Goal: Task Accomplishment & Management: Manage account settings

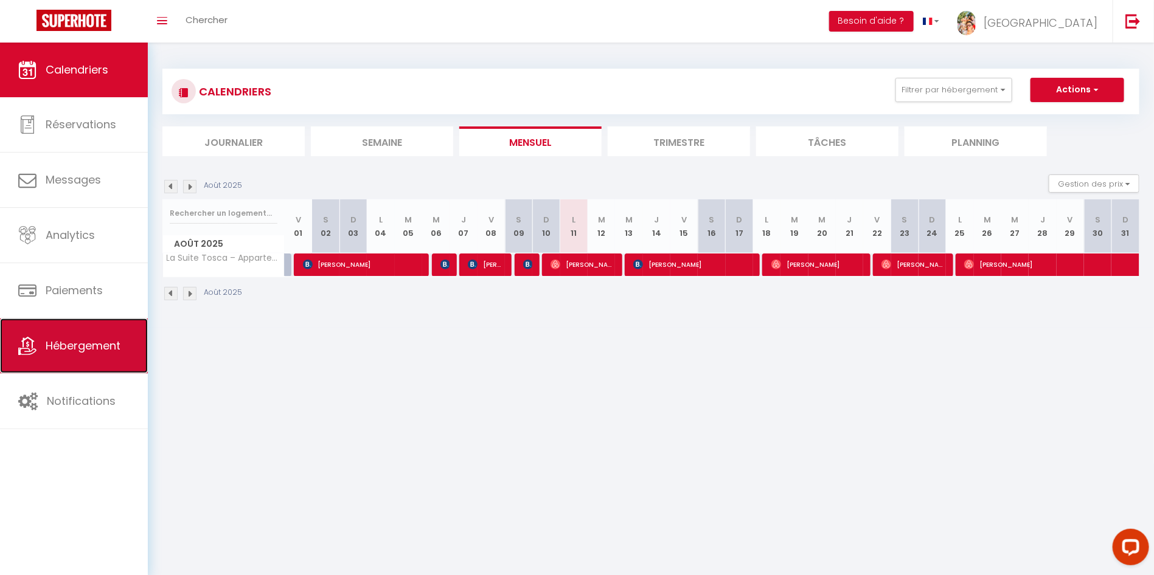
click at [71, 352] on span "Hébergement" at bounding box center [83, 345] width 75 height 15
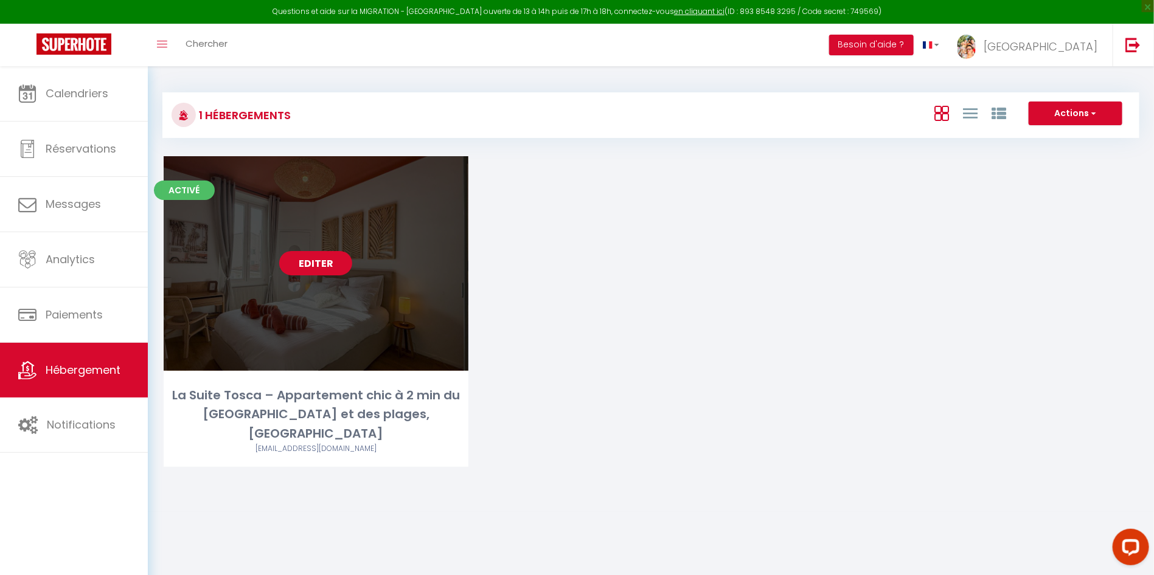
click at [317, 258] on link "Editer" at bounding box center [315, 263] width 73 height 24
select select "3"
select select "2"
select select "1"
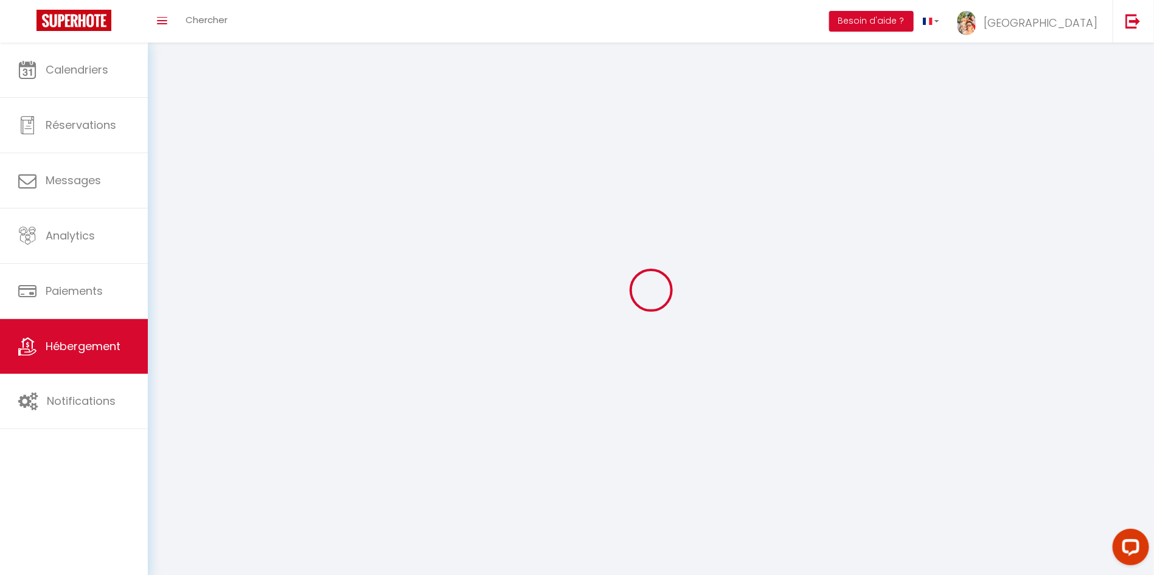
select select
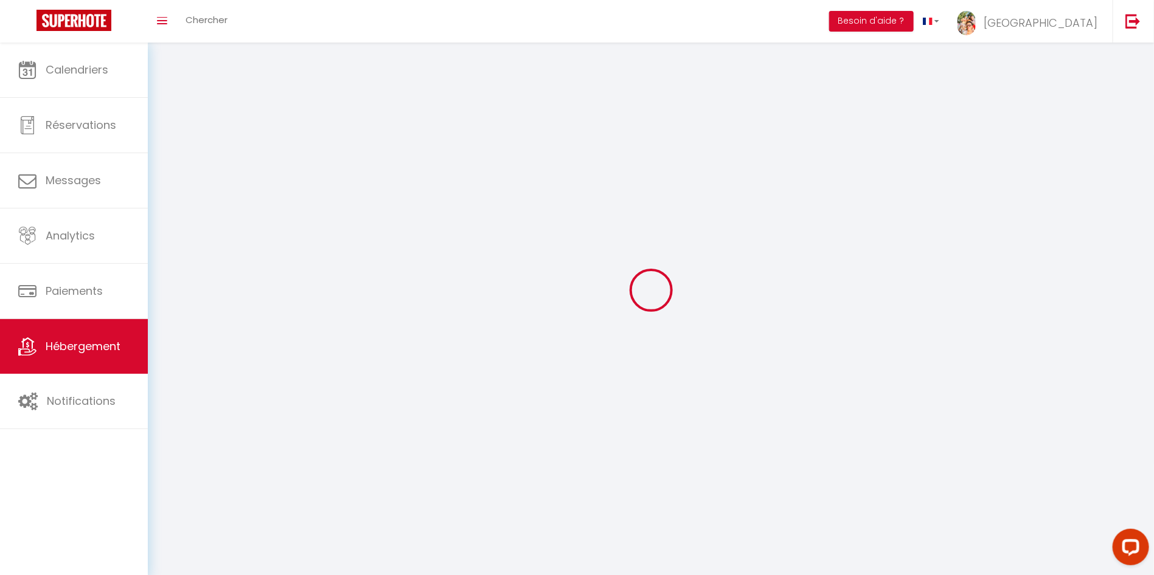
select select
checkbox input "false"
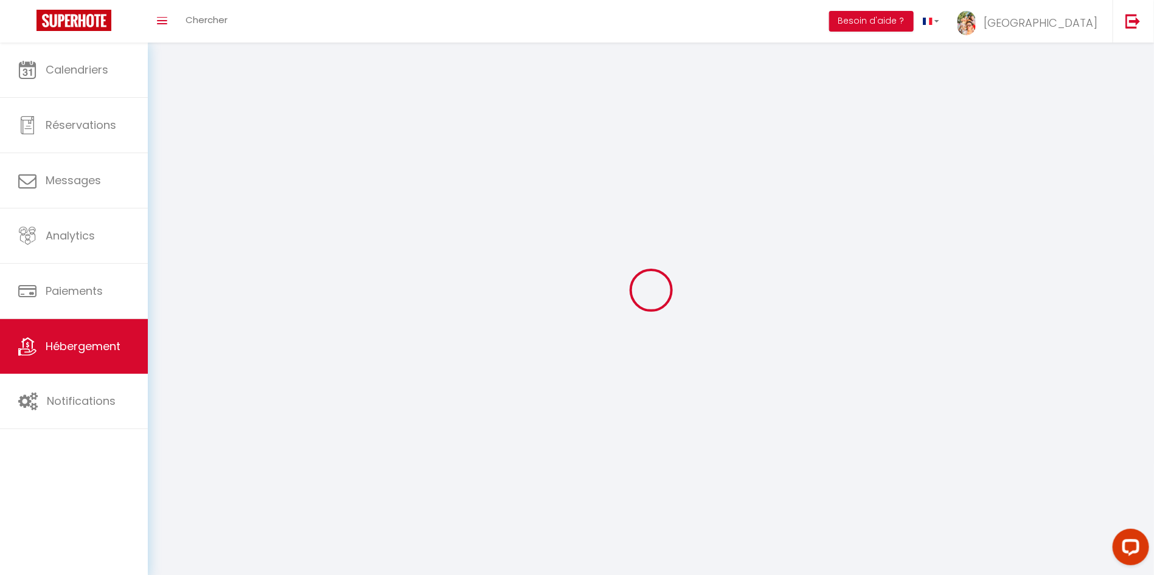
select select
select select "1"
select select "28"
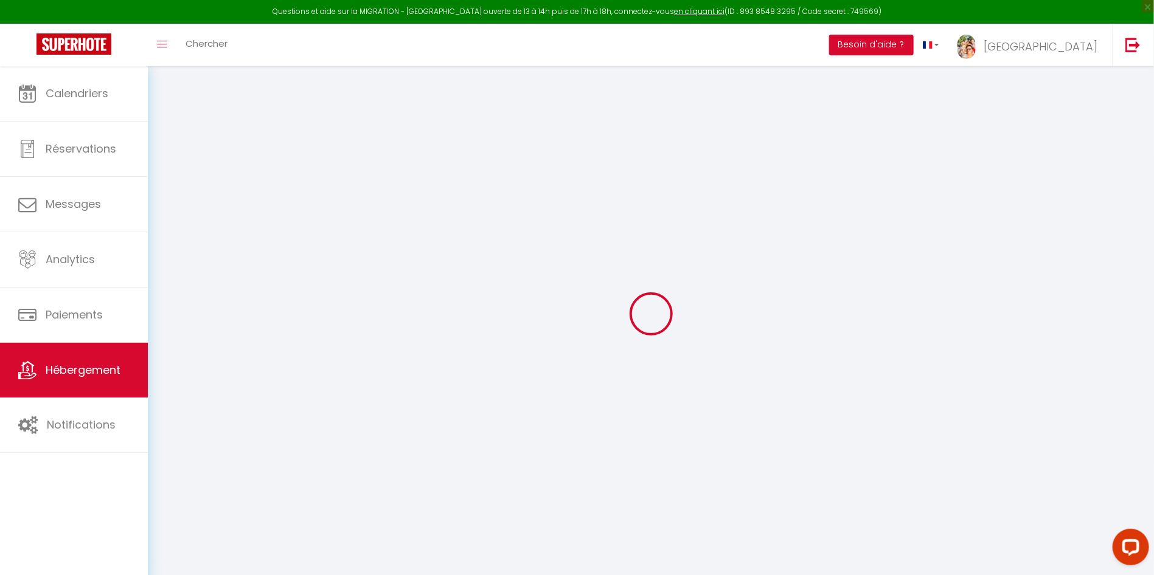
select select
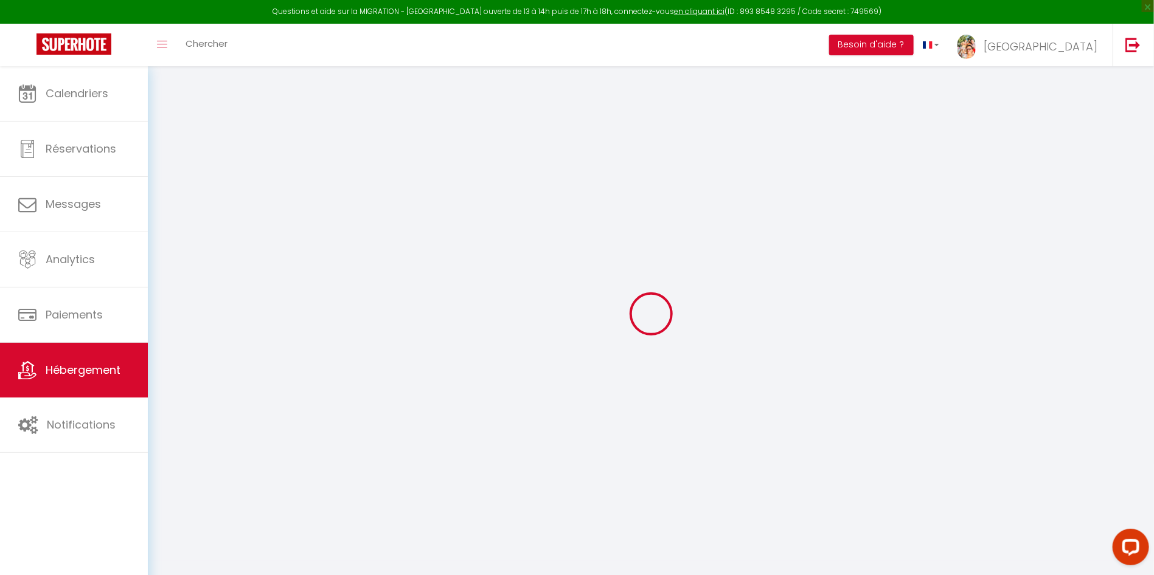
select select
checkbox input "false"
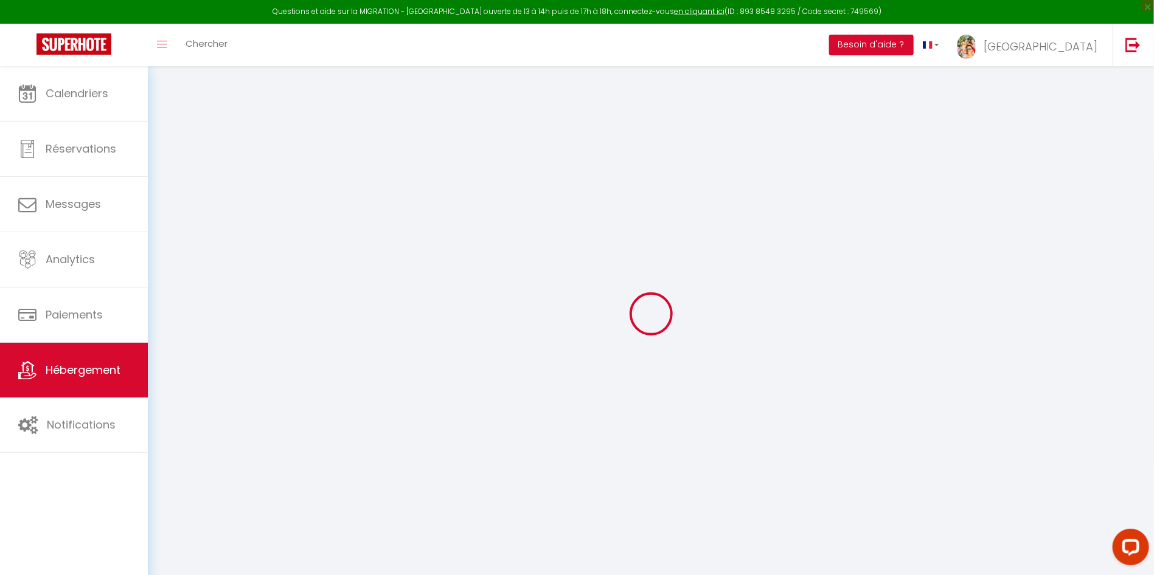
select select
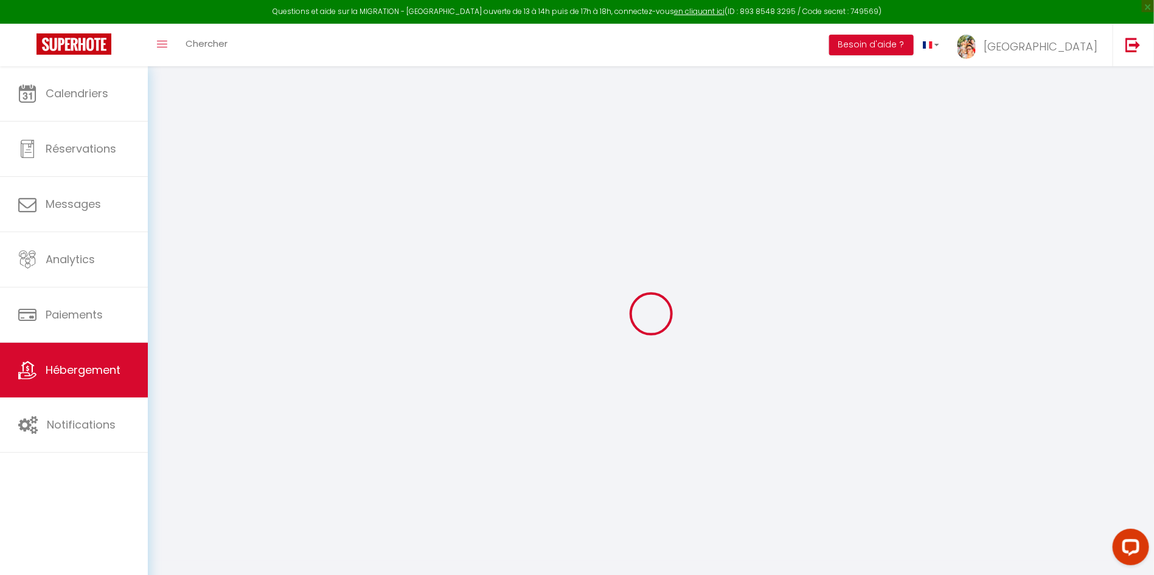
select select
checkbox input "false"
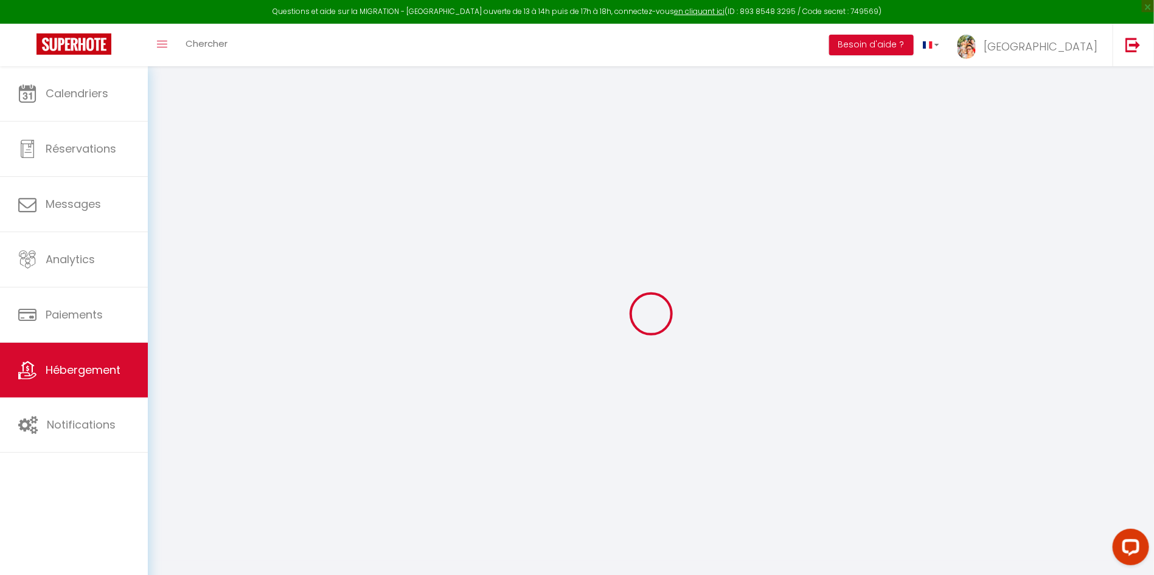
checkbox input "false"
select select
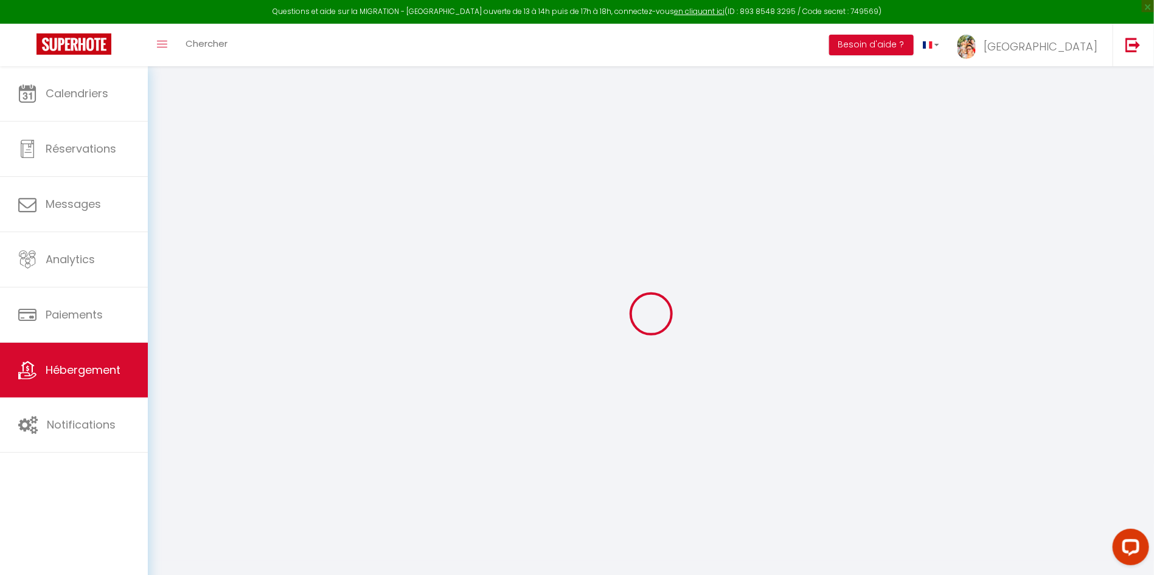
select select
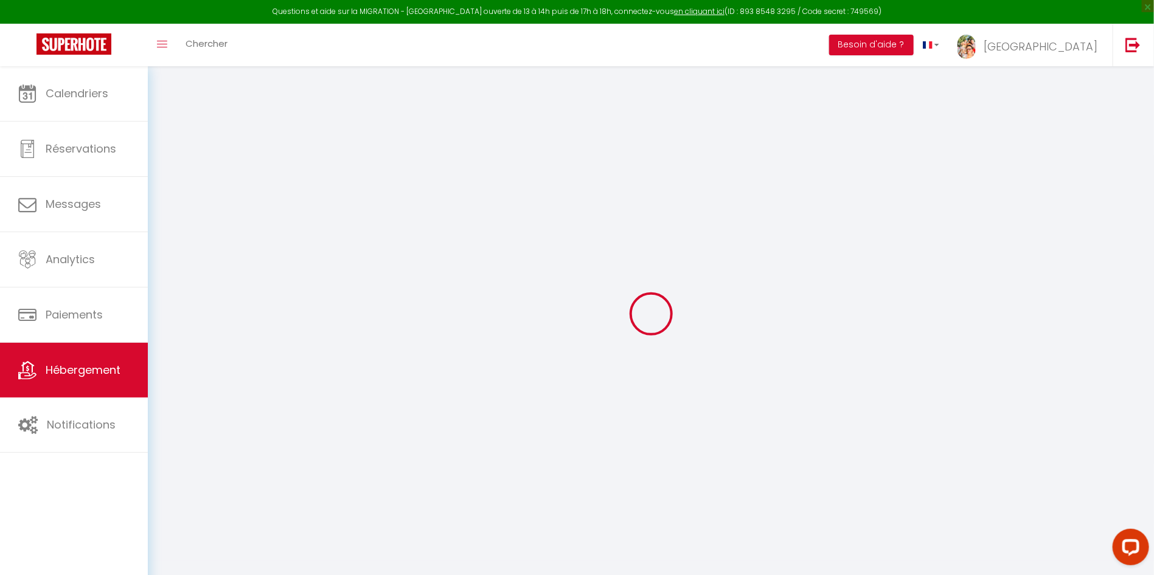
checkbox input "false"
select select
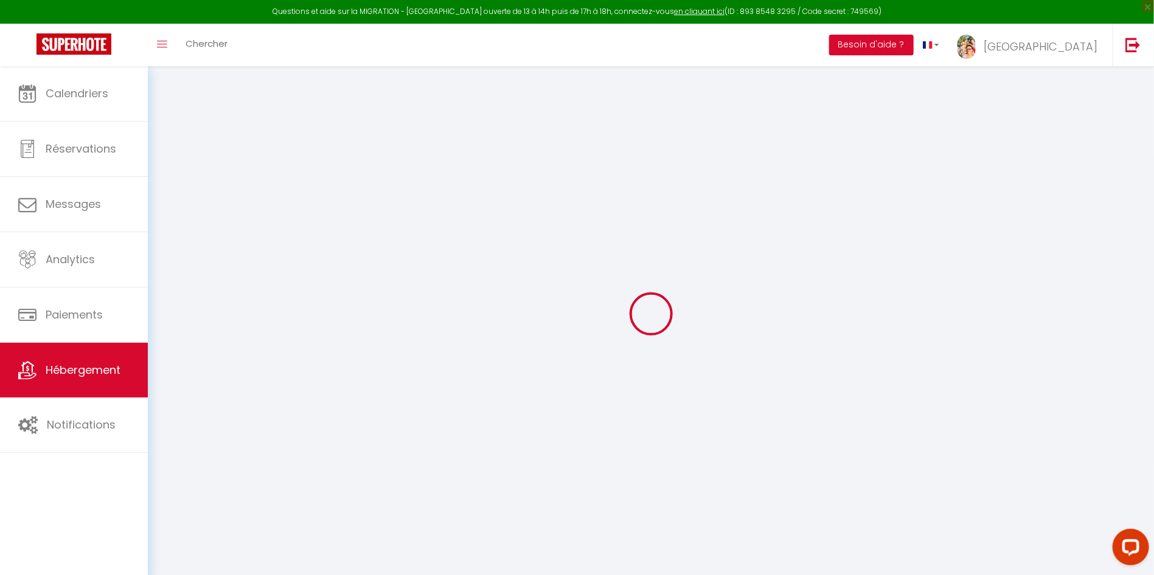
select select
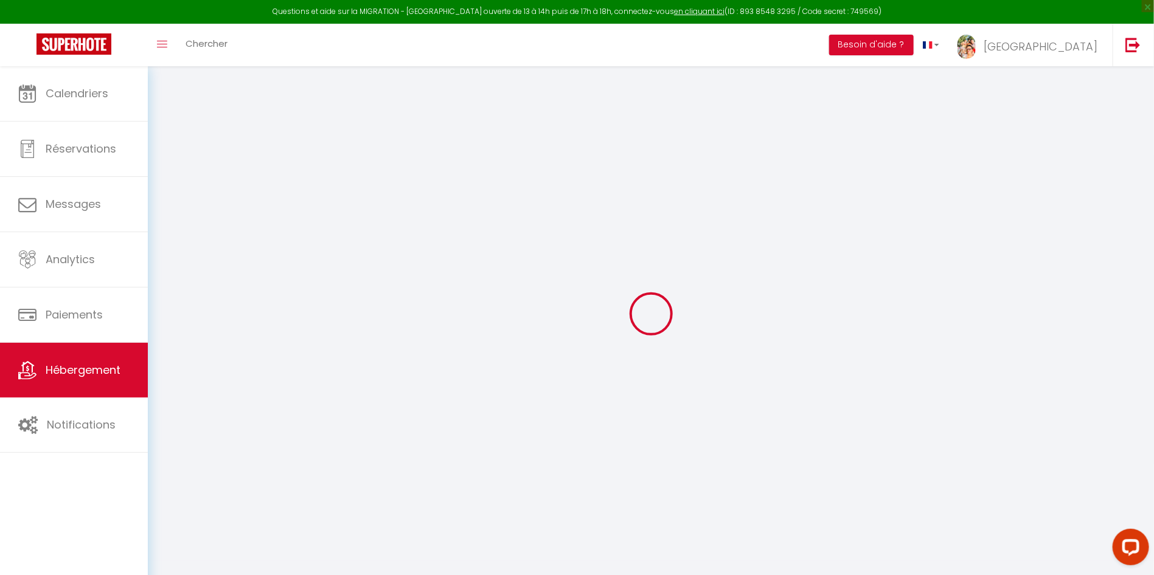
select select
checkbox input "false"
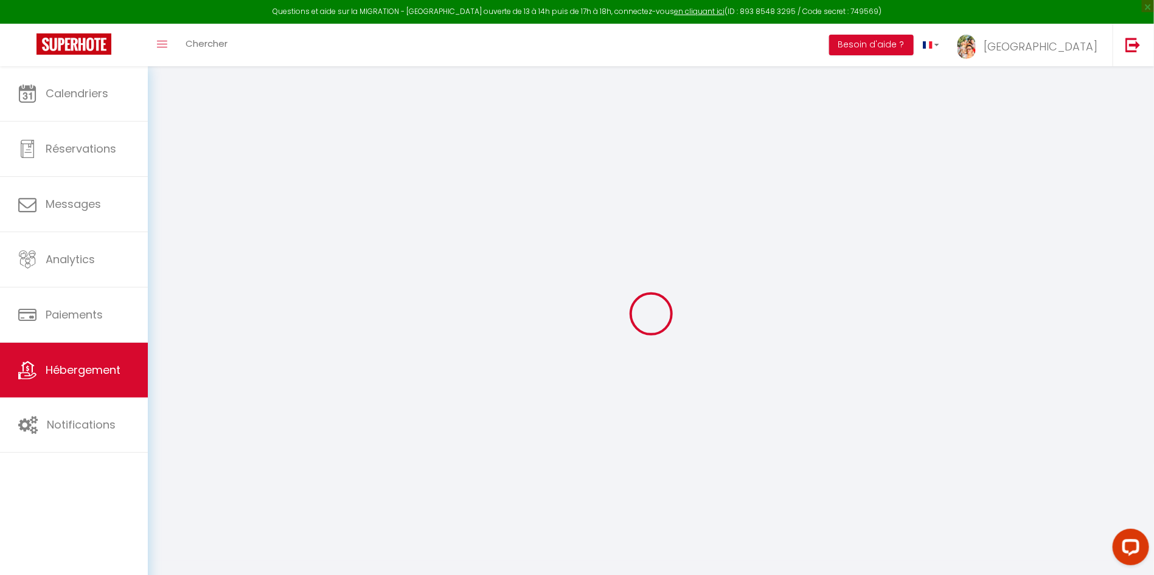
checkbox input "false"
select select
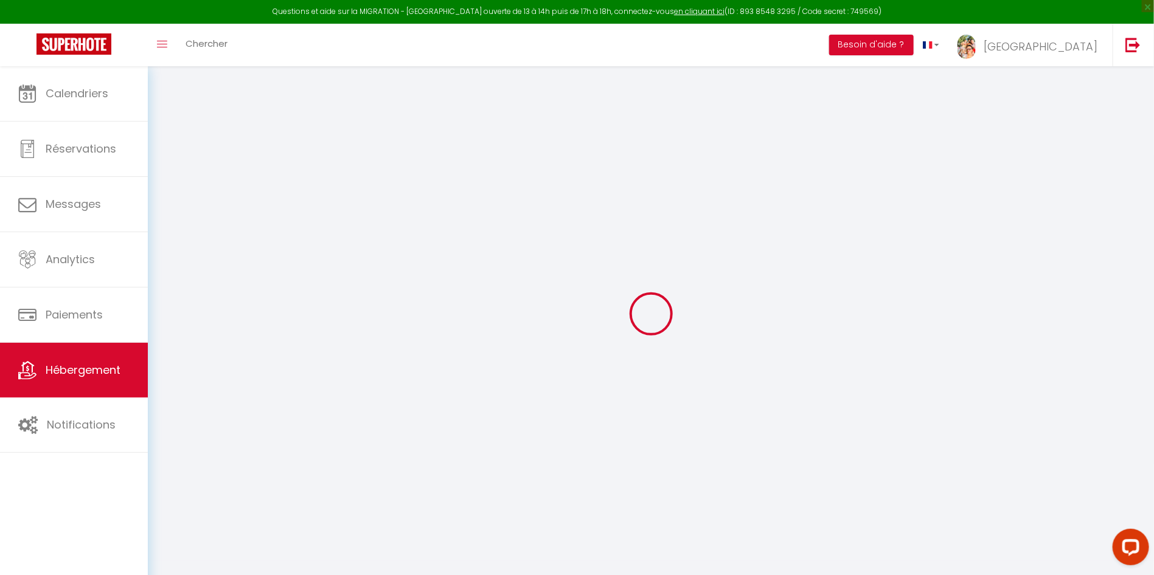
select select
checkbox input "false"
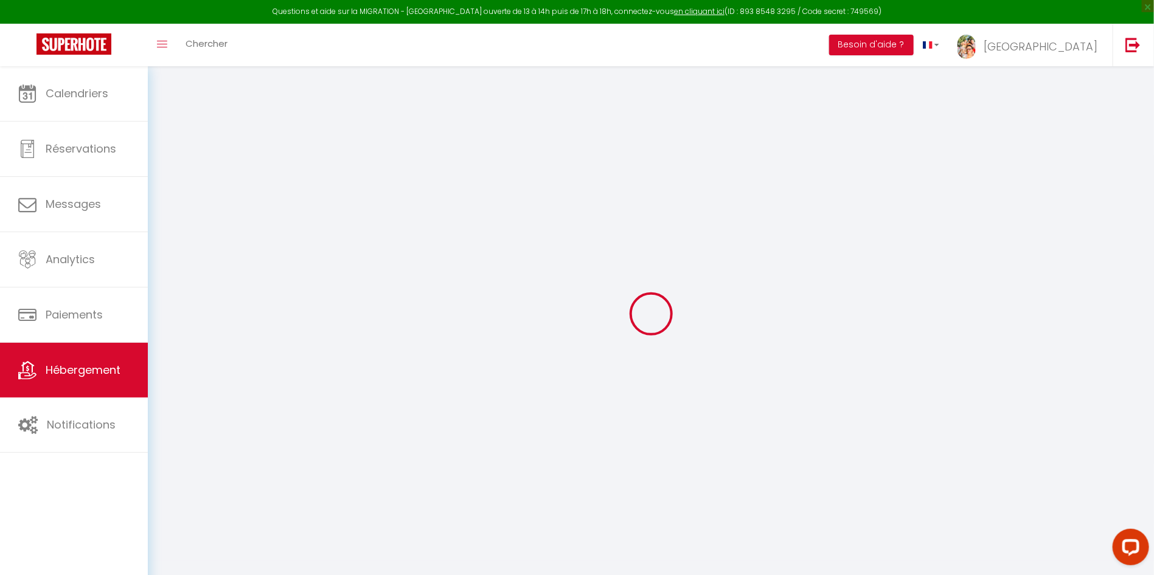
checkbox input "false"
select select
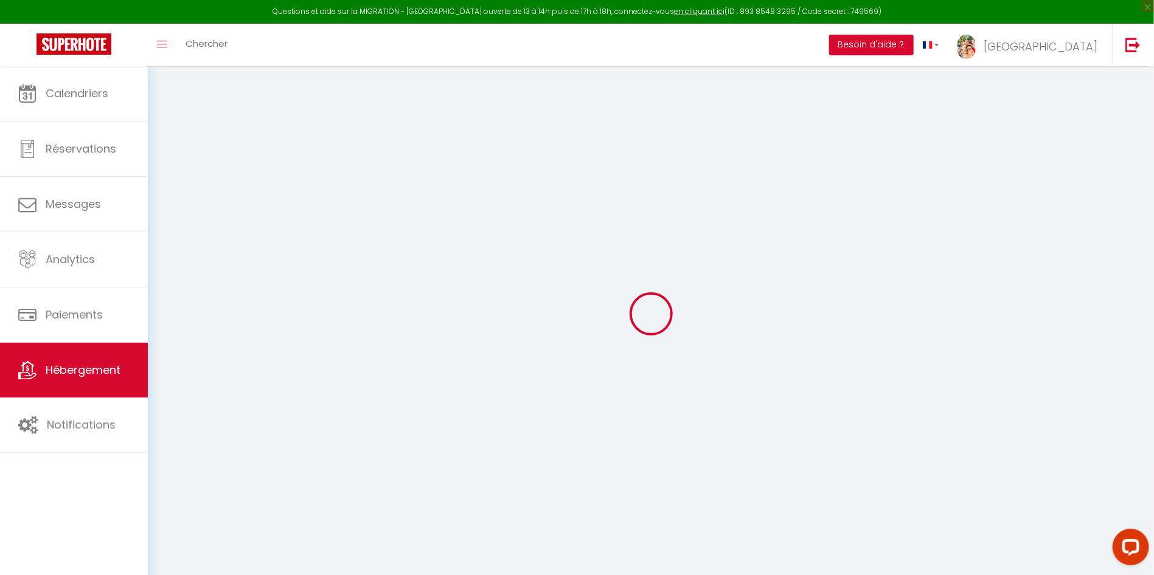
select select
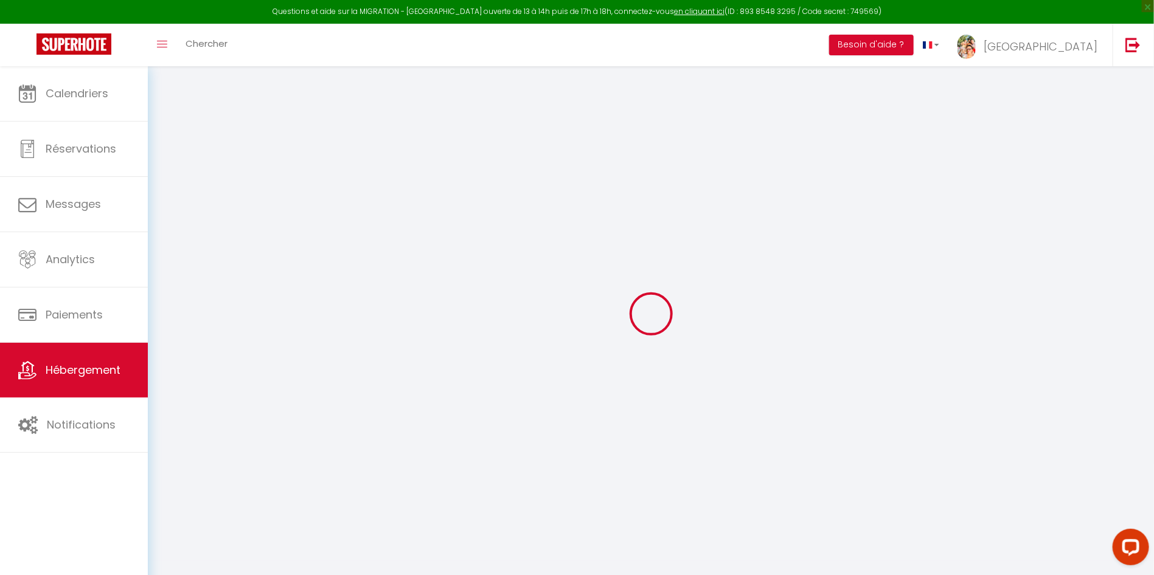
select select
checkbox input "false"
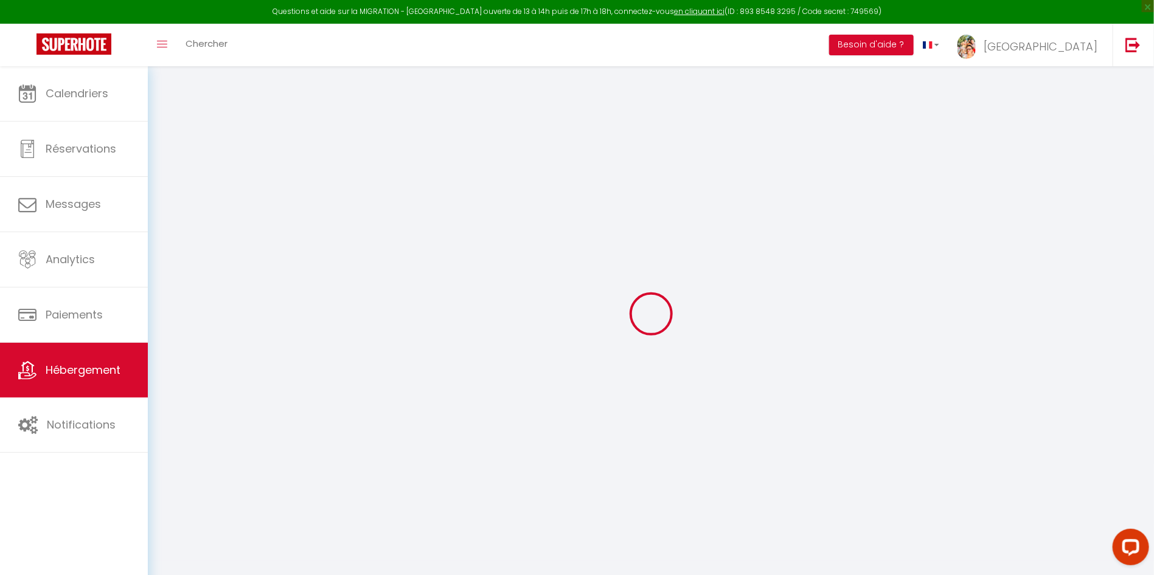
select select
type input "La Suite Tosca – Appartement chic à 2 min du [GEOGRAPHIC_DATA] et des plages, […"
type input "[GEOGRAPHIC_DATA]"
type input "[PERSON_NAME]"
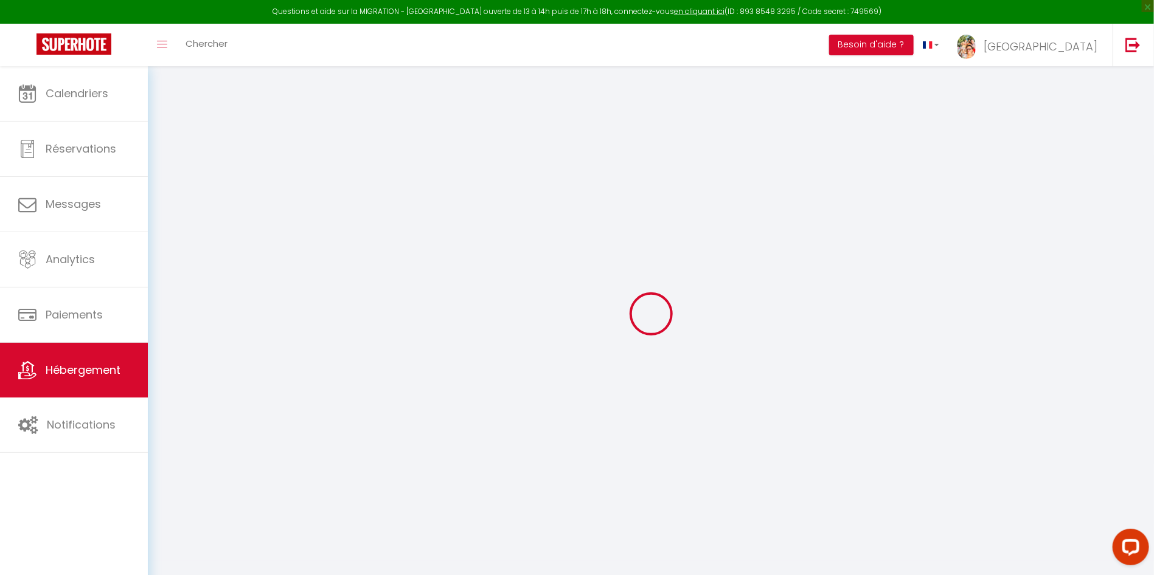
type input "[STREET_ADDRESS]"
type input "06220"
type input "VALLAURIS"
type input "160"
type input "15"
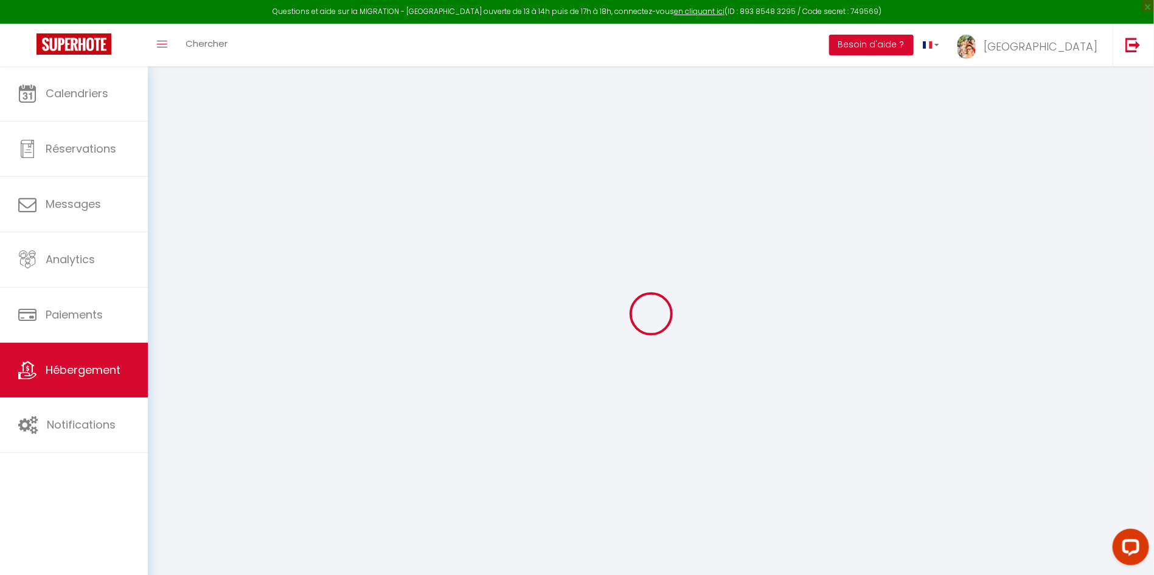
type input "60"
type input "5.36"
type input "500"
type input "10"
select select
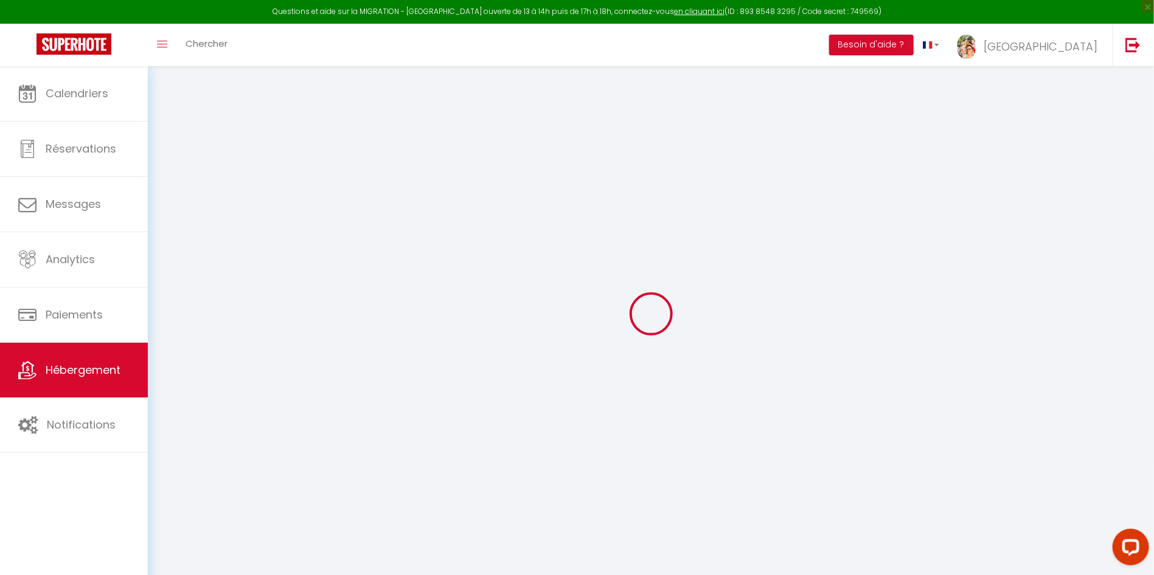
select select
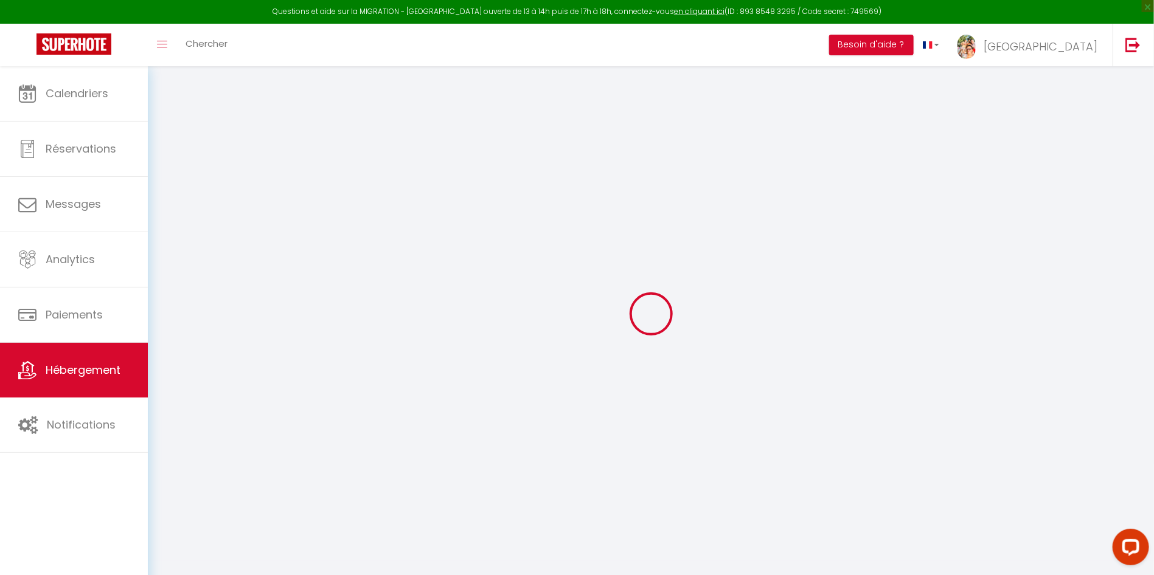
type input "[STREET_ADDRESS]"
type input "06400"
type input "CANNES"
type input "[EMAIL_ADDRESS][DOMAIN_NAME]"
select select
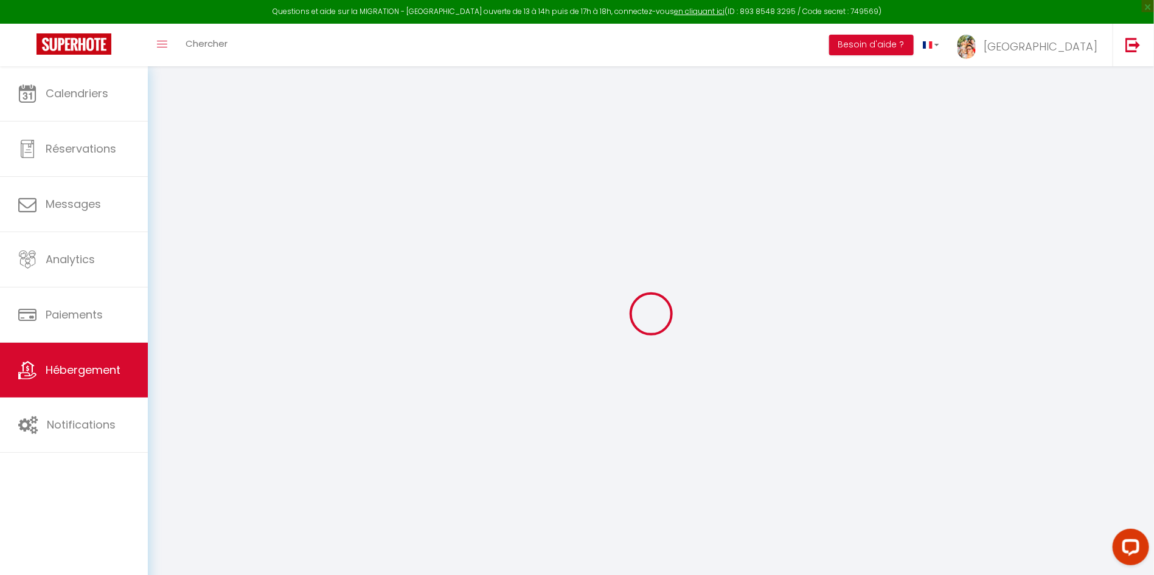
checkbox input "false"
type input "0"
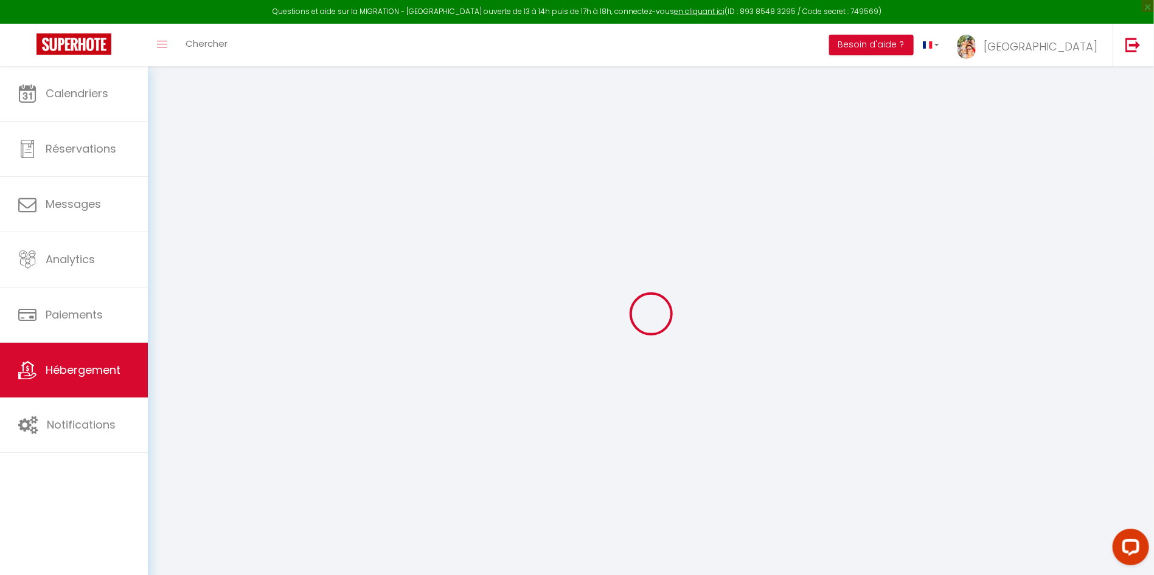
type input "0"
select select
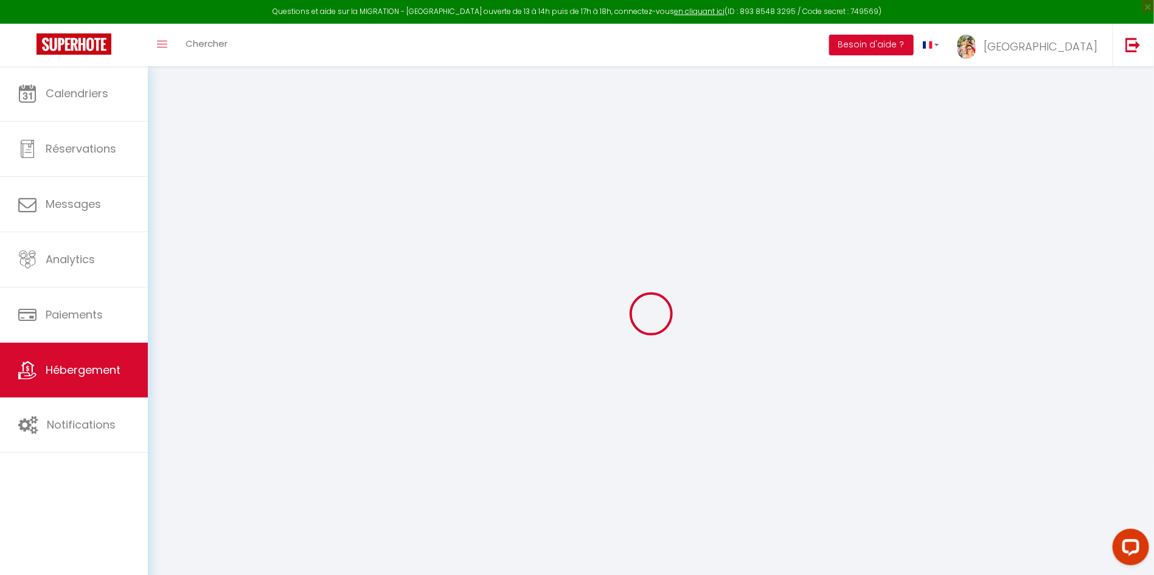
select select
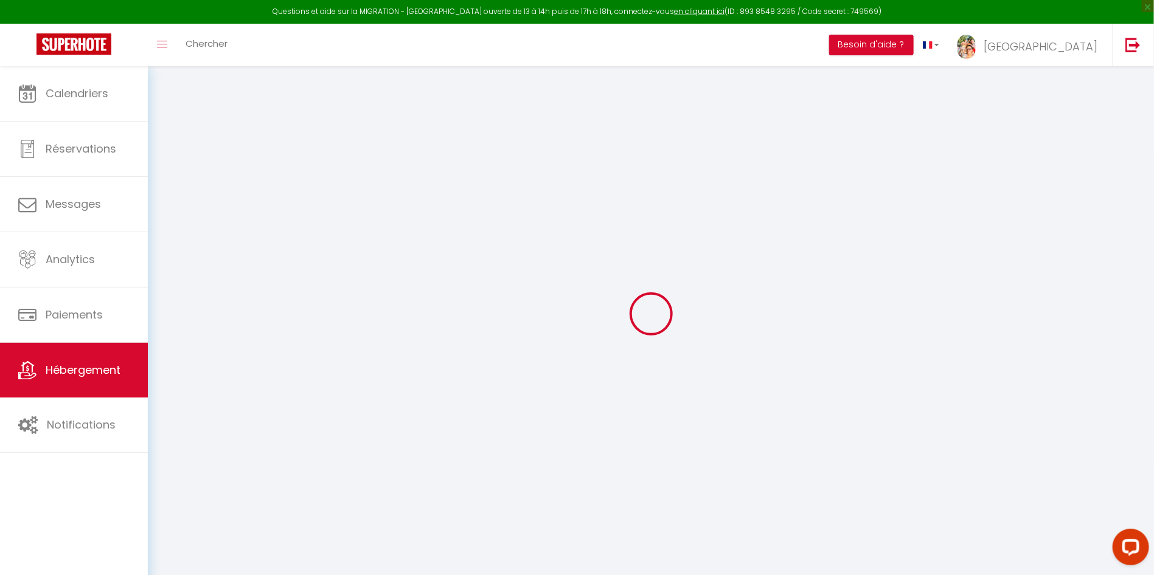
checkbox input "false"
select select
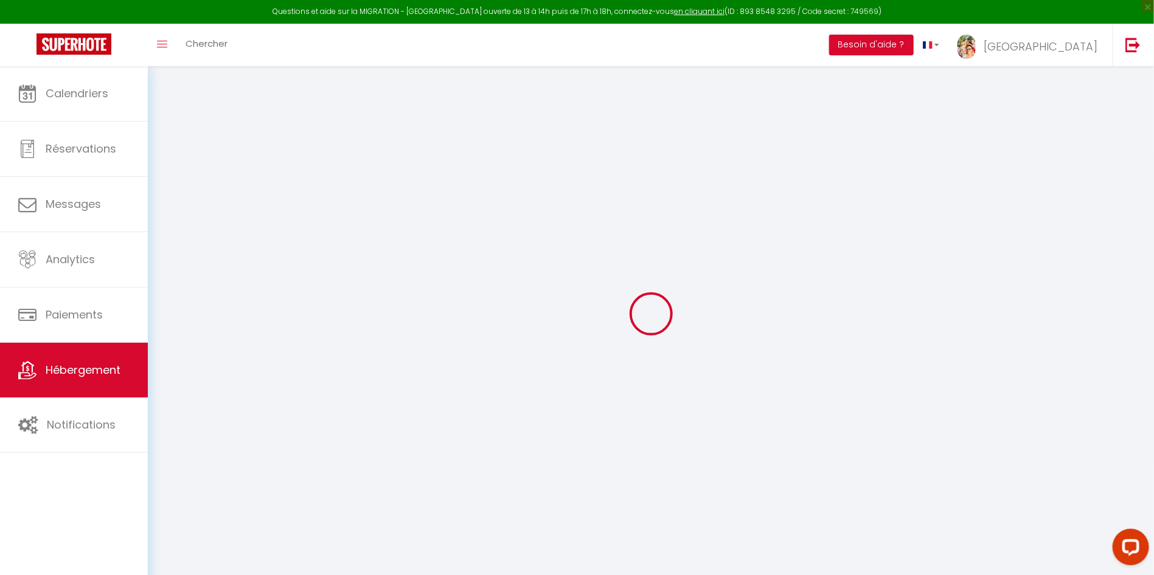
select select
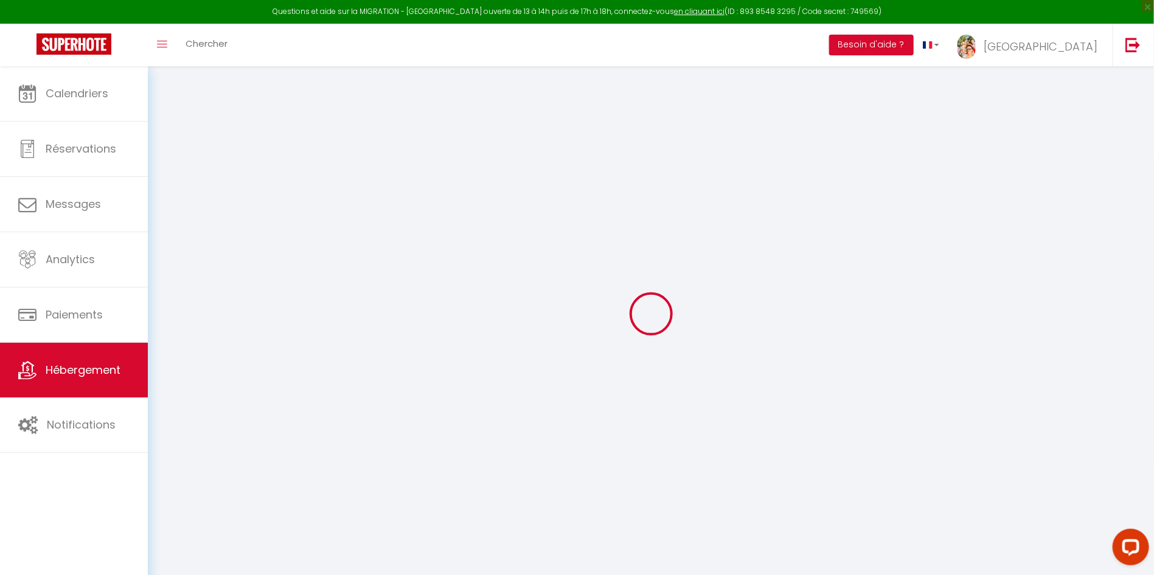
select select
checkbox input "false"
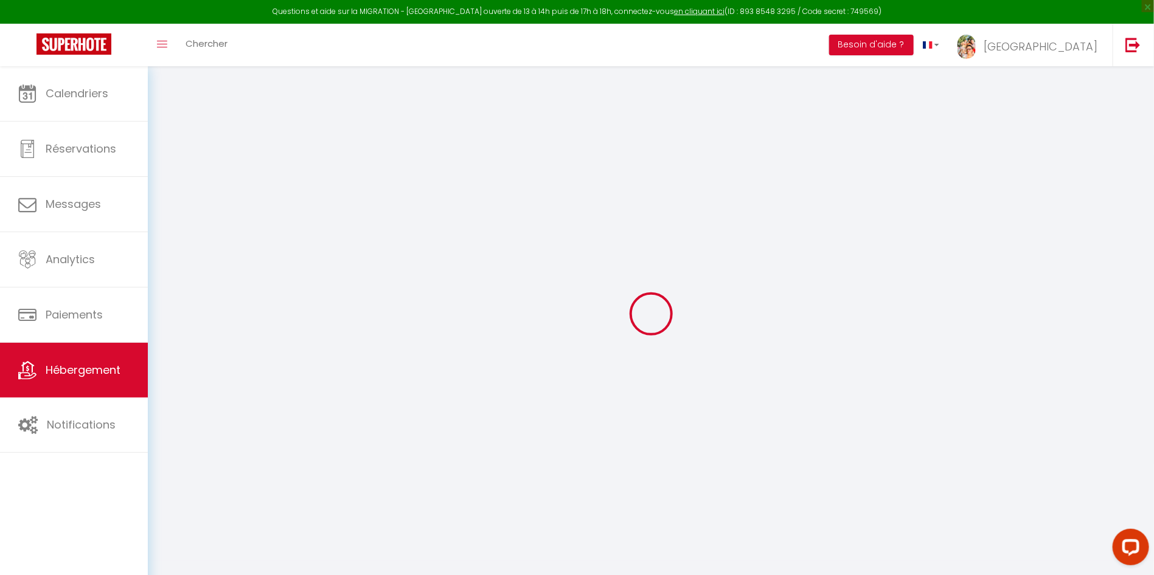
select select
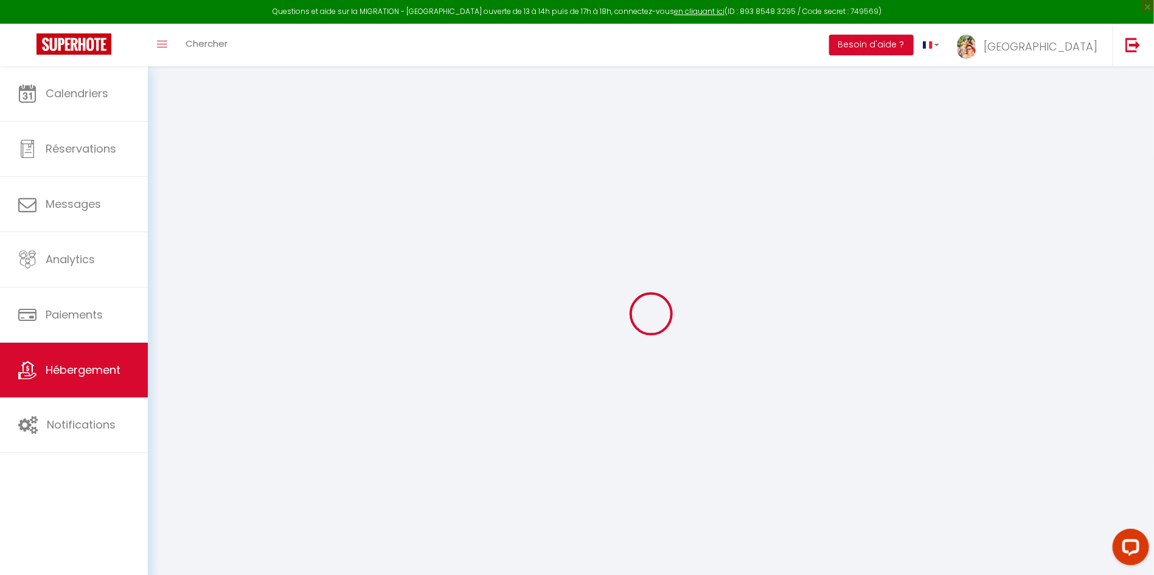
select select
checkbox input "false"
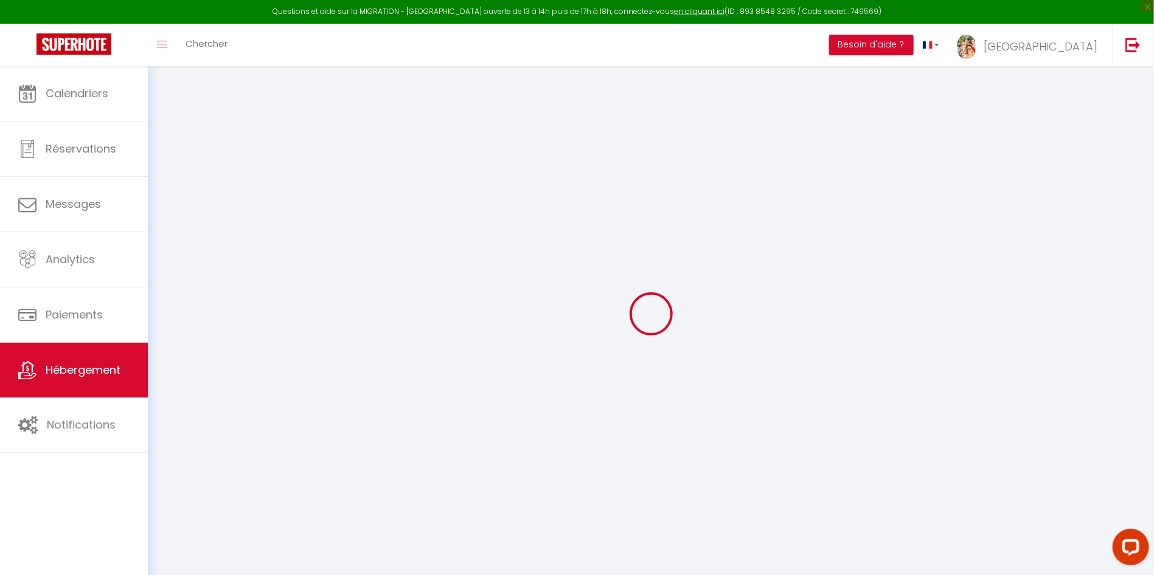
checkbox input "false"
select select
checkbox input "false"
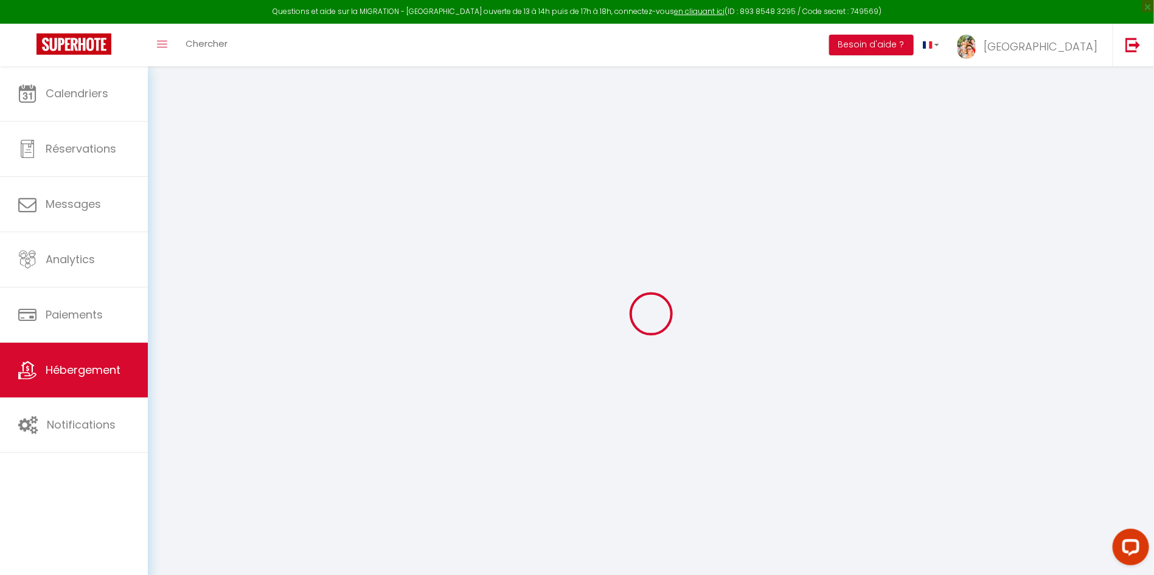
checkbox input "false"
select select "16:00"
select select "23:45"
select select "10:30"
select select "30"
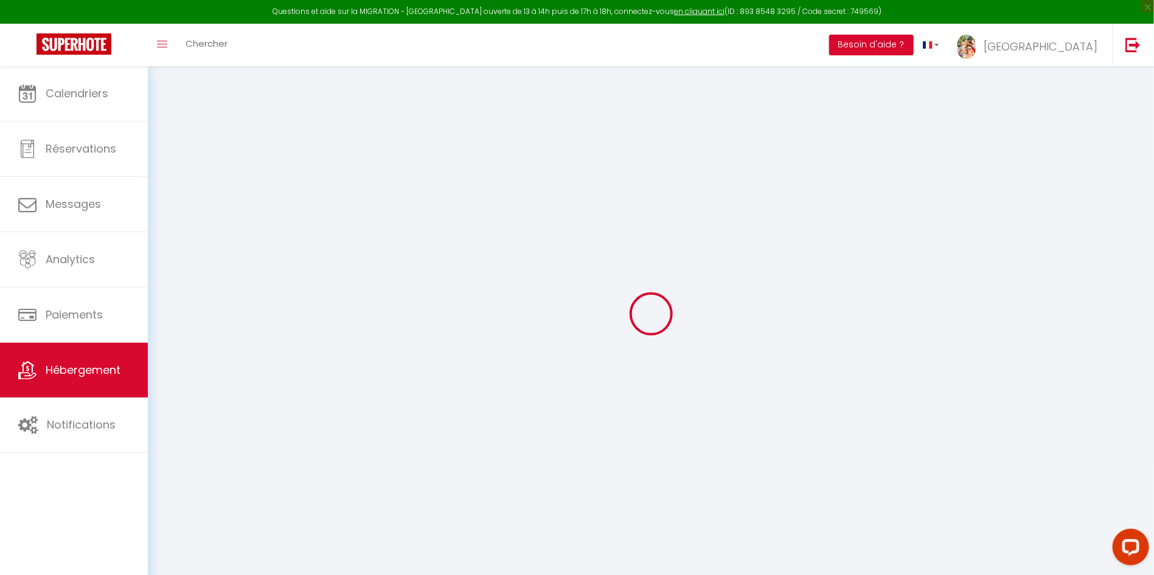
select select "120"
select select "14:00"
select select
checkbox input "false"
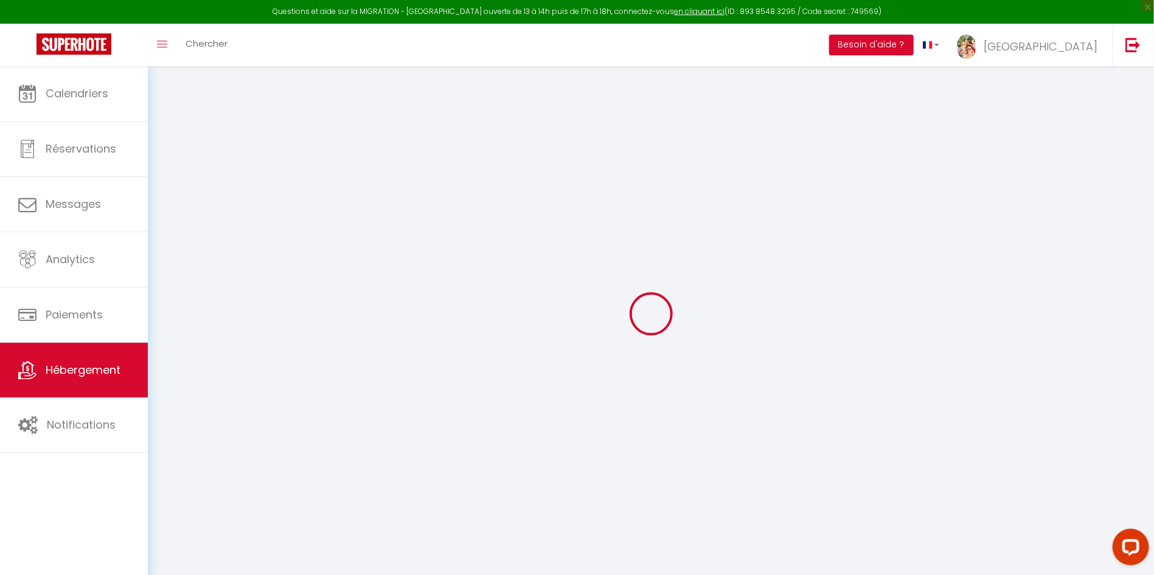
checkbox input "false"
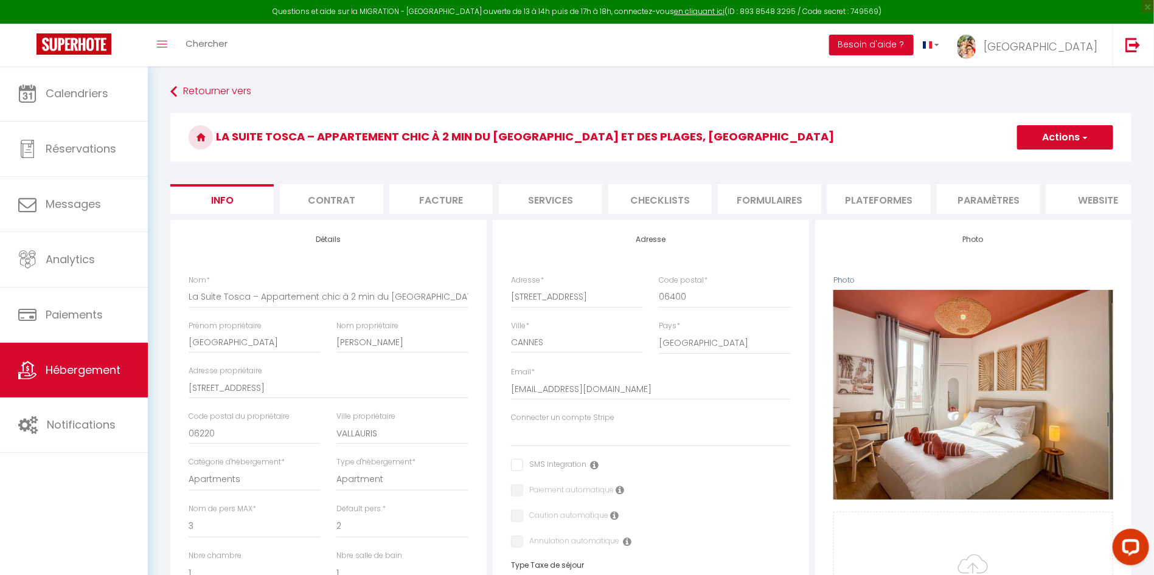
click at [858, 199] on li "Plateformes" at bounding box center [878, 199] width 103 height 30
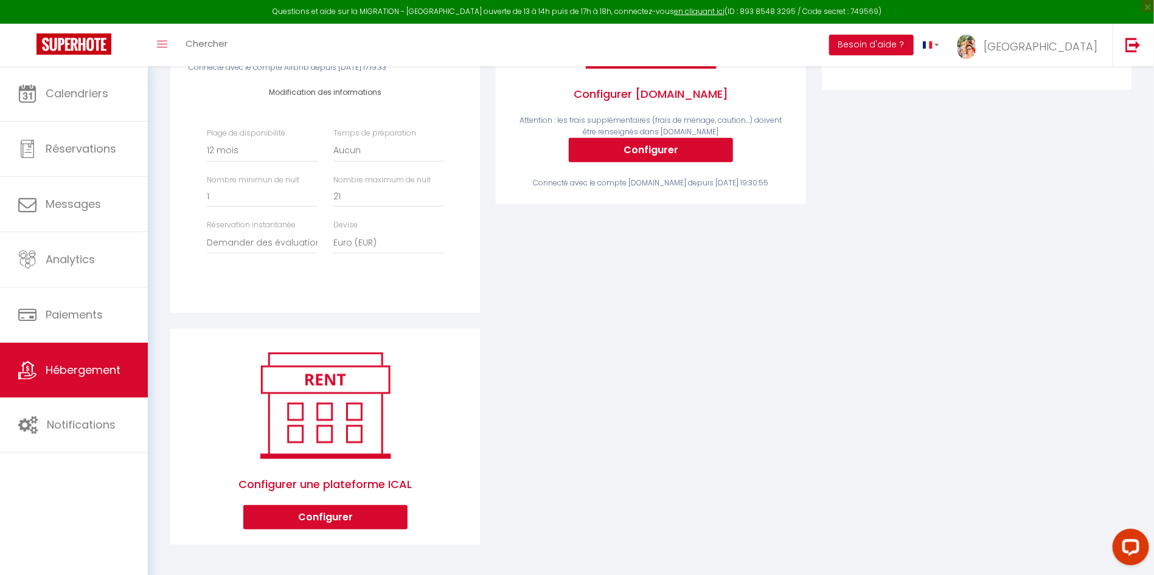
scroll to position [33, 0]
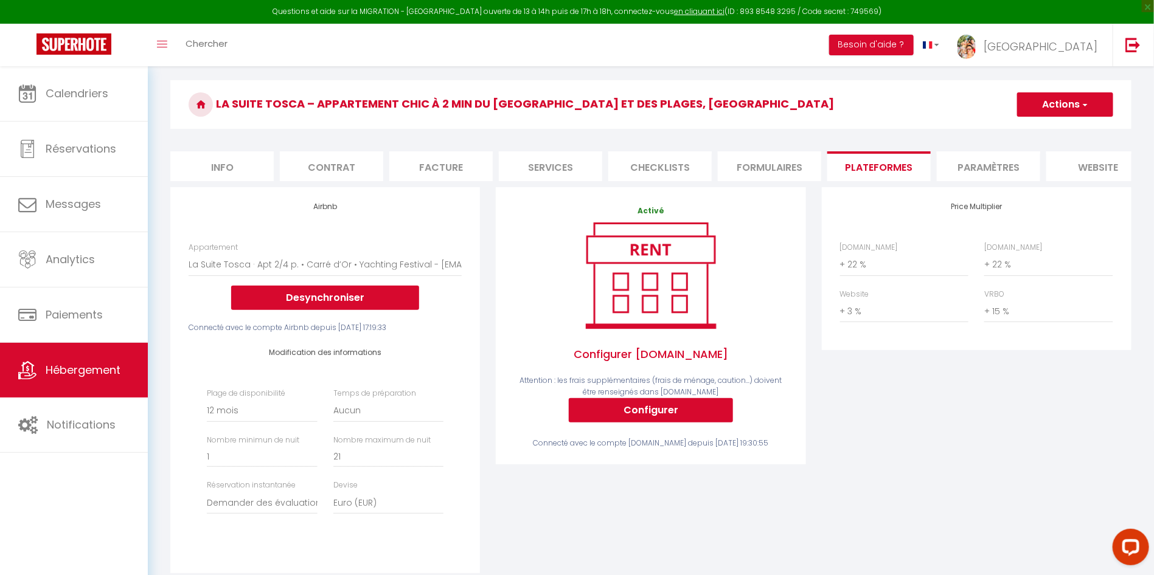
click at [984, 168] on li "Paramètres" at bounding box center [988, 166] width 103 height 30
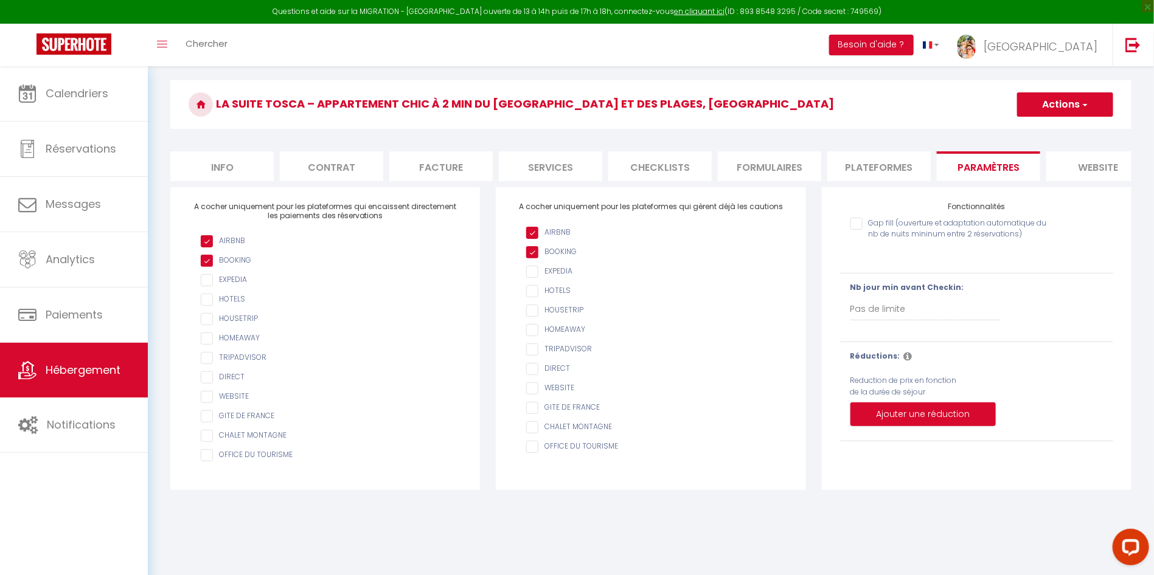
click at [881, 168] on li "Plateformes" at bounding box center [878, 166] width 103 height 30
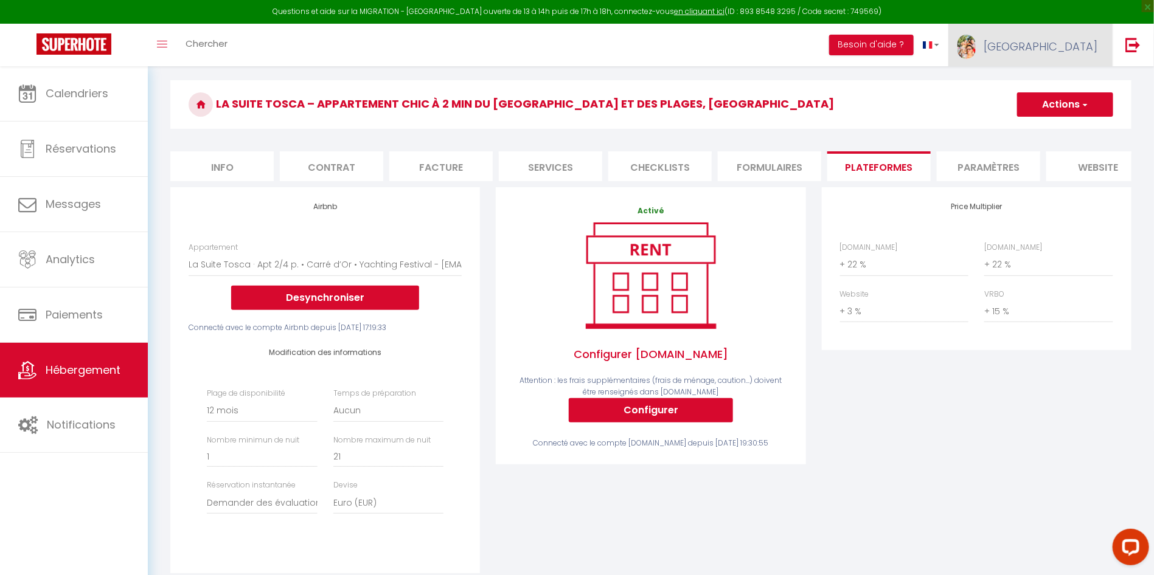
click at [1084, 47] on span "[GEOGRAPHIC_DATA]" at bounding box center [1040, 46] width 114 height 15
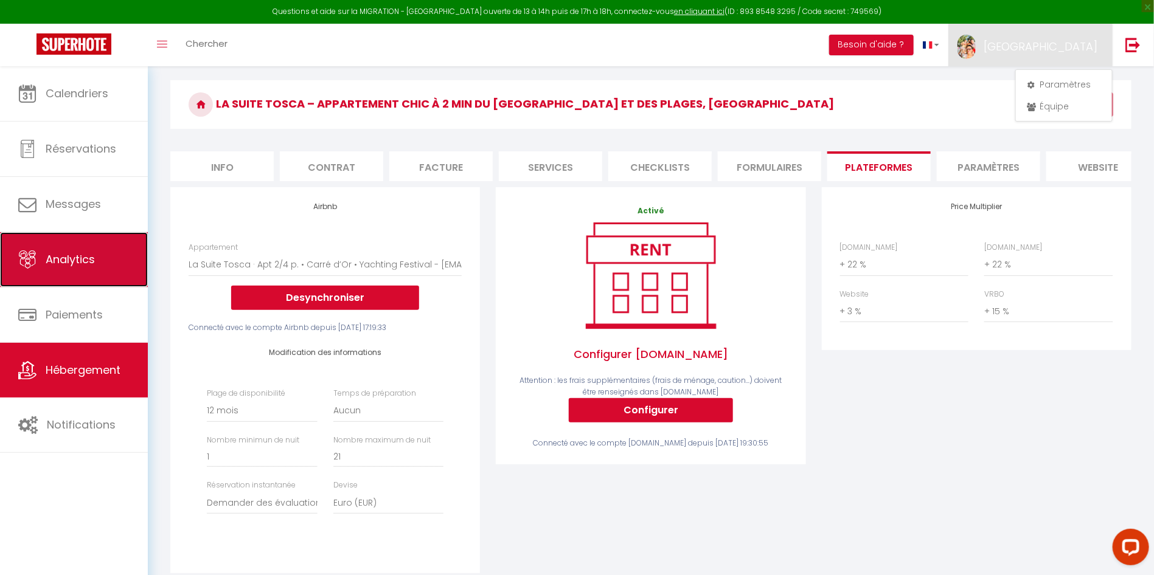
click at [84, 259] on span "Analytics" at bounding box center [70, 259] width 49 height 15
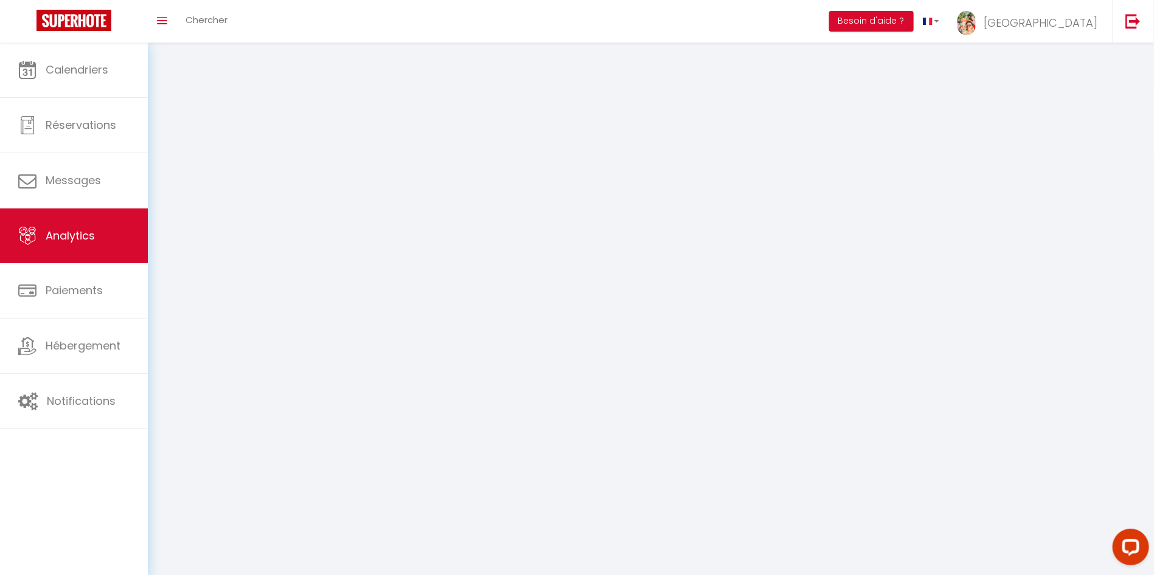
select select "2025"
select select "8"
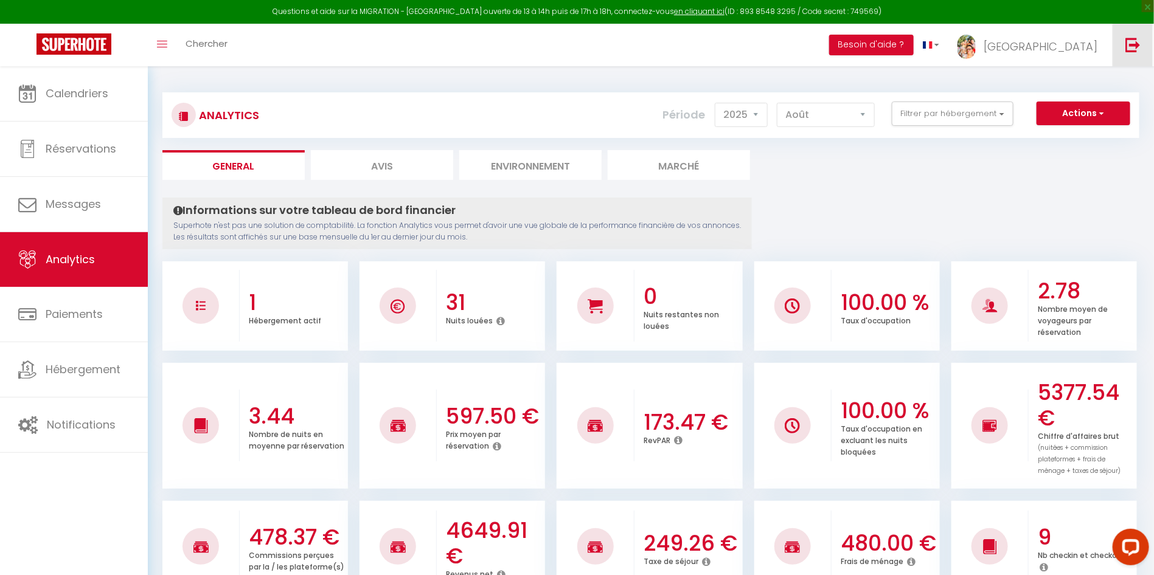
click at [1129, 54] on link at bounding box center [1132, 45] width 40 height 43
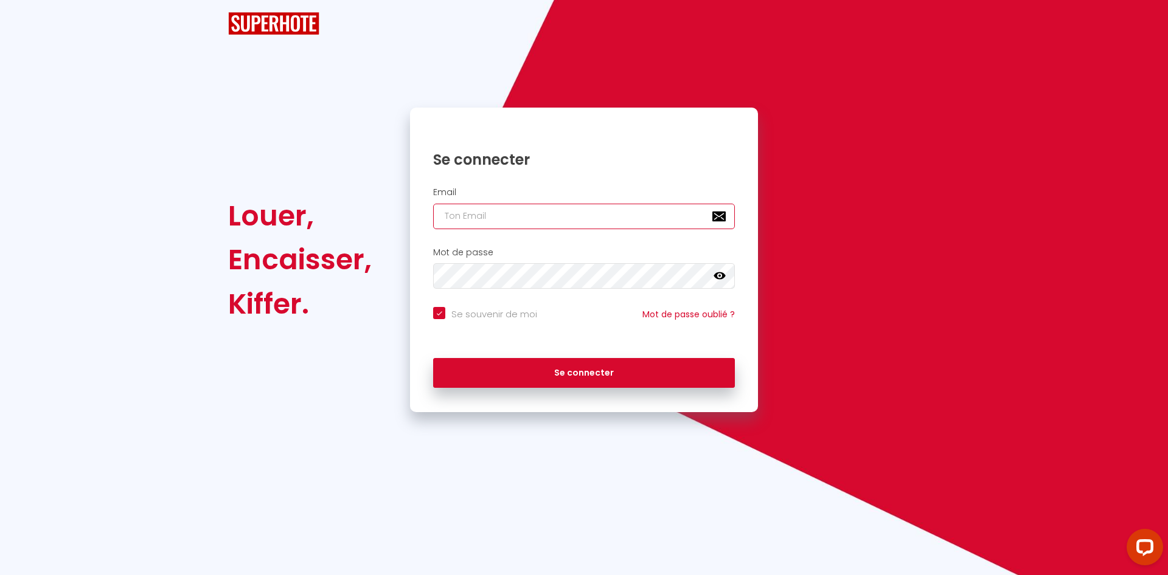
type input "[EMAIL_ADDRESS][DOMAIN_NAME]"
checkbox input "true"
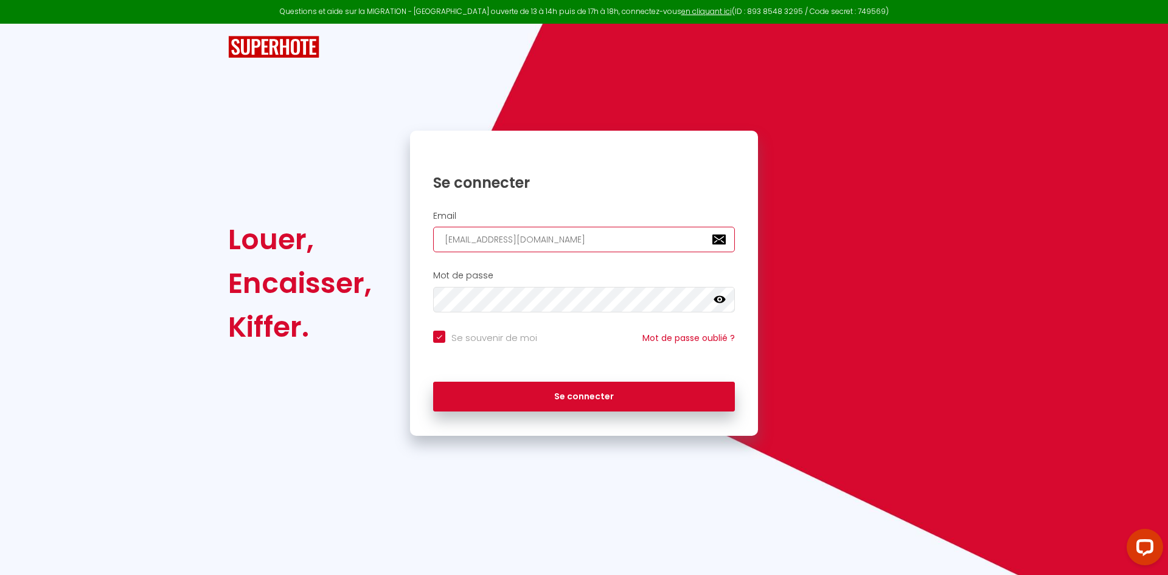
click at [589, 240] on input "[EMAIL_ADDRESS][DOMAIN_NAME]" at bounding box center [584, 240] width 302 height 26
drag, startPoint x: 609, startPoint y: 244, endPoint x: 376, endPoint y: 240, distance: 232.4
click at [376, 240] on div "Louer, Encaisser, Kiffer. Se connecter Email [EMAIL_ADDRESS][DOMAIN_NAME] Mot d…" at bounding box center [583, 283] width 727 height 305
type input "c"
checkbox input "true"
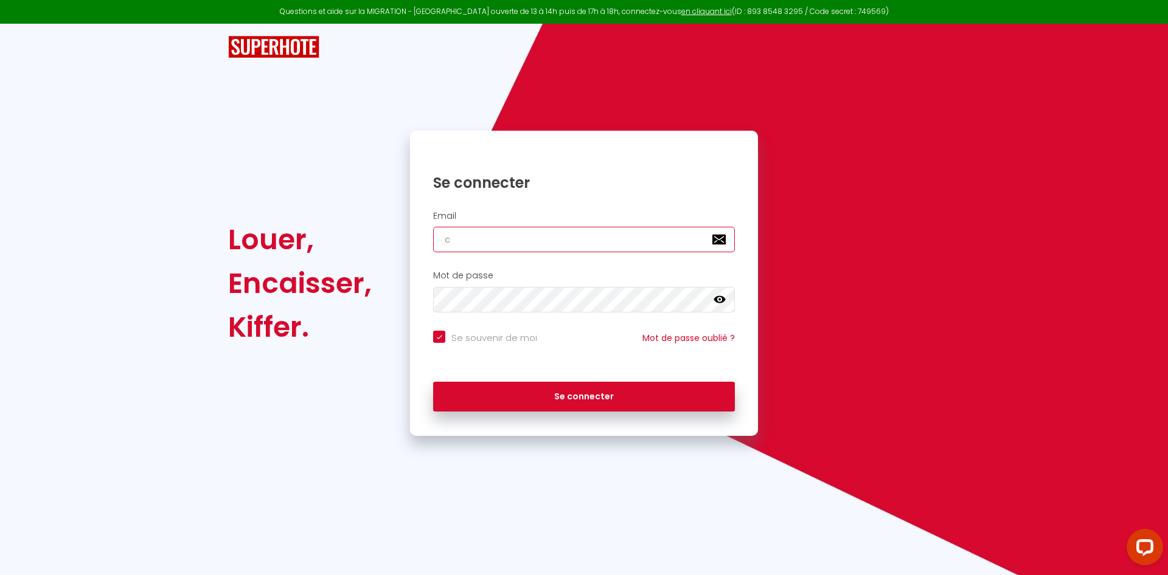
type input "co"
checkbox input "true"
type input "con"
checkbox input "true"
type input "[EMAIL_ADDRESS][DOMAIN_NAME]"
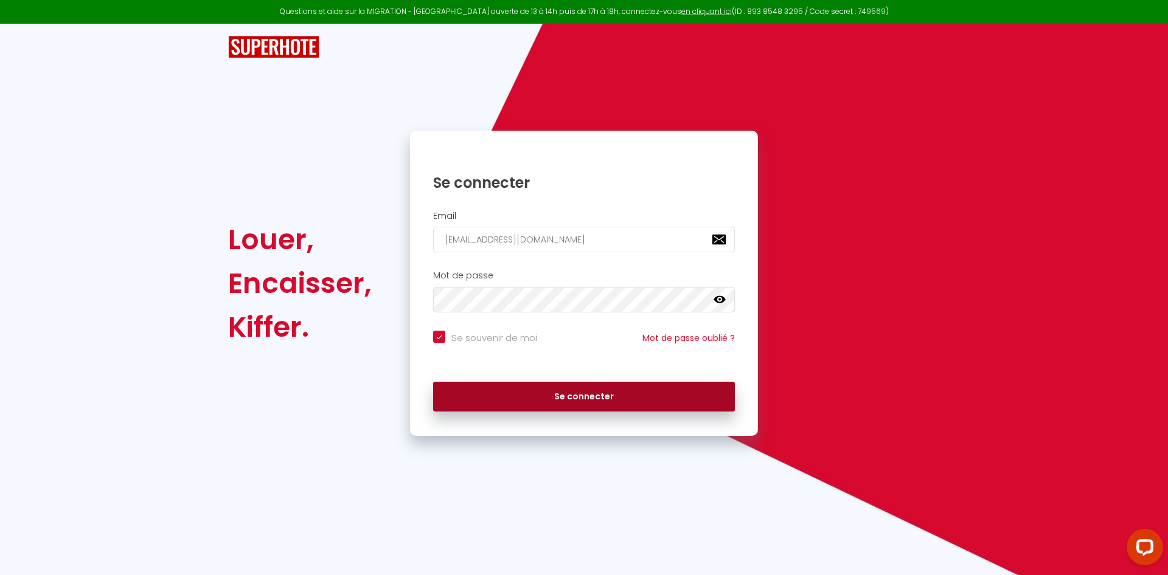
click at [578, 394] on button "Se connecter" at bounding box center [584, 397] width 302 height 30
checkbox input "true"
